Goal: Information Seeking & Learning: Learn about a topic

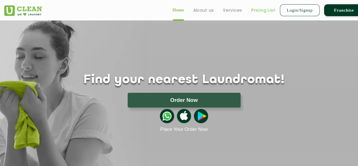
drag, startPoint x: 266, startPoint y: 9, endPoint x: 273, endPoint y: 13, distance: 8.4
click at [266, 9] on link "Pricing List" at bounding box center [263, 10] width 24 height 7
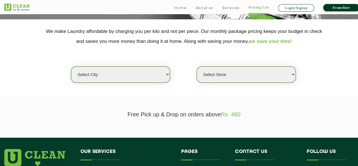
scroll to position [142, 0]
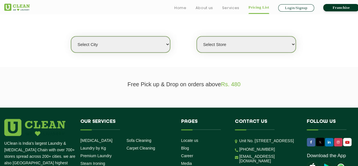
click at [143, 46] on select "Select city [GEOGRAPHIC_DATA] [GEOGRAPHIC_DATA] [GEOGRAPHIC_DATA] [GEOGRAPHIC_D…" at bounding box center [120, 44] width 99 height 16
select select "3"
click at [71, 36] on select "Select city [GEOGRAPHIC_DATA] [GEOGRAPHIC_DATA] [GEOGRAPHIC_DATA] [GEOGRAPHIC_D…" at bounding box center [120, 44] width 99 height 16
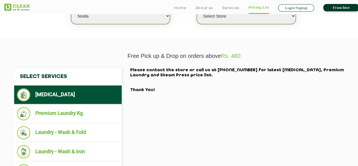
scroll to position [198, 0]
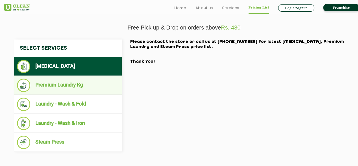
click at [97, 84] on li "Premium Laundry Kg" at bounding box center [68, 84] width 102 height 13
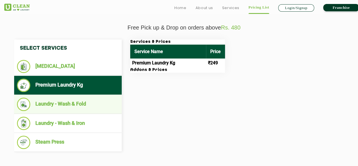
click at [53, 103] on li "Laundry - Wash & Fold" at bounding box center [68, 103] width 102 height 13
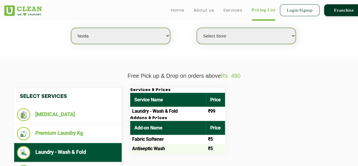
scroll to position [142, 0]
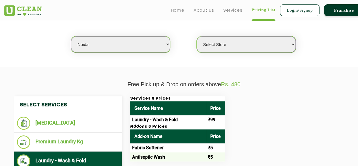
click at [247, 43] on select "Select Store [GEOGRAPHIC_DATA] [GEOGRAPHIC_DATA] [GEOGRAPHIC_DATA] [GEOGRAPHIC_…" at bounding box center [246, 44] width 99 height 16
select select "420"
click at [197, 36] on select "Select Store [GEOGRAPHIC_DATA] [GEOGRAPHIC_DATA] [GEOGRAPHIC_DATA] [GEOGRAPHIC_…" at bounding box center [246, 44] width 99 height 16
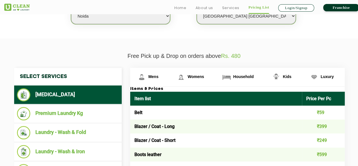
scroll to position [198, 0]
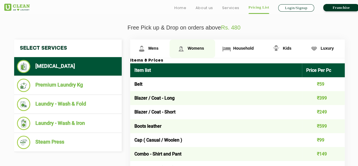
click at [204, 49] on link "Womens" at bounding box center [193, 48] width 46 height 18
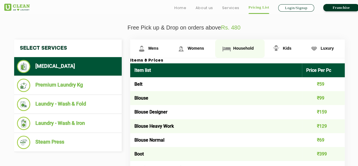
click at [251, 49] on span "Household" at bounding box center [243, 48] width 20 height 5
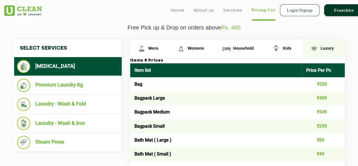
click at [331, 48] on span "Luxury" at bounding box center [327, 48] width 13 height 5
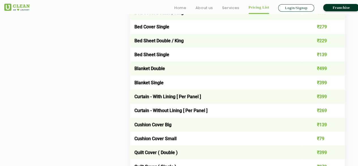
scroll to position [906, 0]
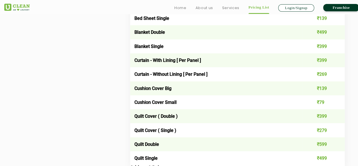
click at [229, 4] on li "Services" at bounding box center [230, 8] width 17 height 8
click at [234, 9] on link "Services" at bounding box center [230, 8] width 17 height 7
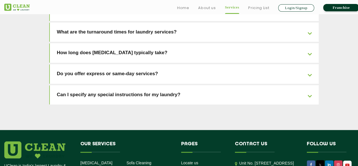
scroll to position [1326, 0]
